Goal: Transaction & Acquisition: Purchase product/service

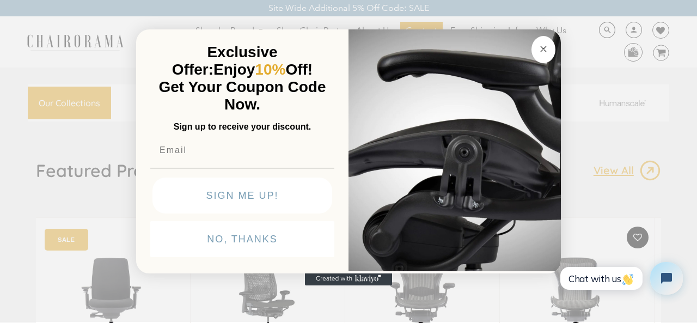
click at [0, 320] on div "Close dialog Exclusive Offer: Enjoy 10% Off! Get Your Coupon Code Now. Sign up …" at bounding box center [348, 160] width 697 height 323
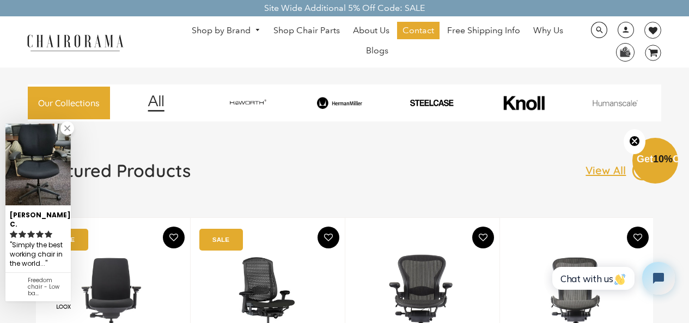
click at [372, 320] on img at bounding box center [422, 302] width 111 height 136
